Goal: Task Accomplishment & Management: Manage account settings

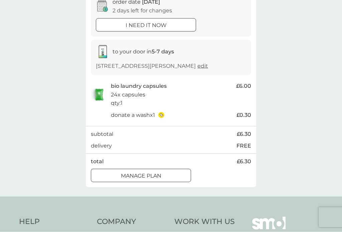
scroll to position [75, 0]
click at [145, 175] on div at bounding box center [141, 176] width 24 height 7
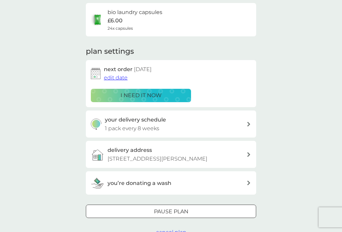
scroll to position [54, 0]
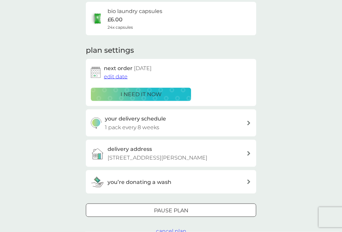
click at [131, 74] on div "next order [DATE] edit date" at bounding box center [177, 72] width 147 height 17
click at [117, 77] on span "edit date" at bounding box center [116, 77] width 24 height 6
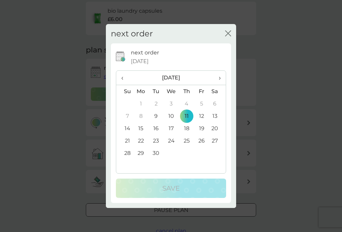
click at [144, 160] on td "29" at bounding box center [140, 153] width 15 height 12
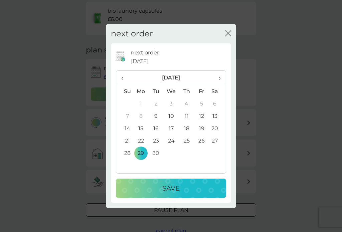
click at [172, 194] on p "Save" at bounding box center [171, 188] width 17 height 11
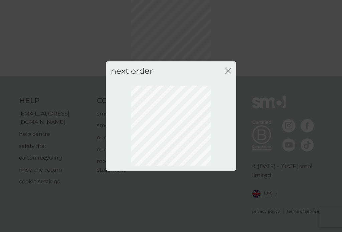
scroll to position [36, 0]
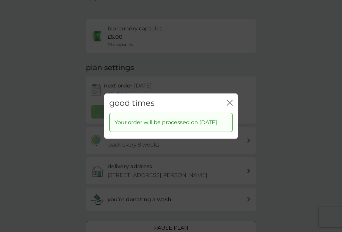
click at [232, 102] on icon "close" at bounding box center [231, 102] width 3 height 5
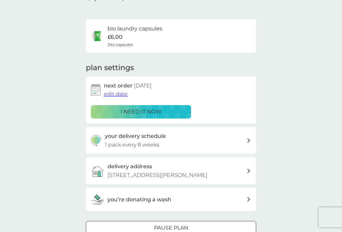
click at [247, 141] on icon at bounding box center [248, 140] width 3 height 5
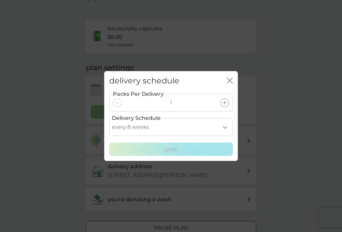
click at [224, 135] on select "every 1 week every 2 weeks every 3 weeks every 4 weeks every 5 weeks every 6 we…" at bounding box center [171, 127] width 124 height 18
select select "70"
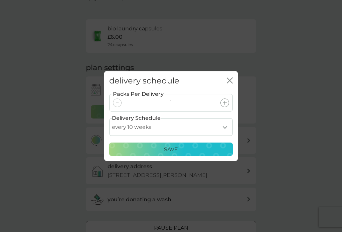
click at [179, 154] on div "Save" at bounding box center [171, 149] width 115 height 9
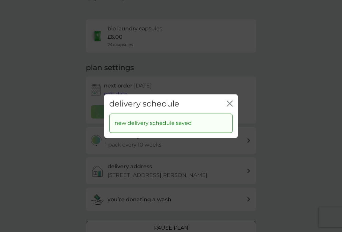
click at [232, 107] on icon "close" at bounding box center [230, 104] width 6 height 6
